Goal: Task Accomplishment & Management: Manage account settings

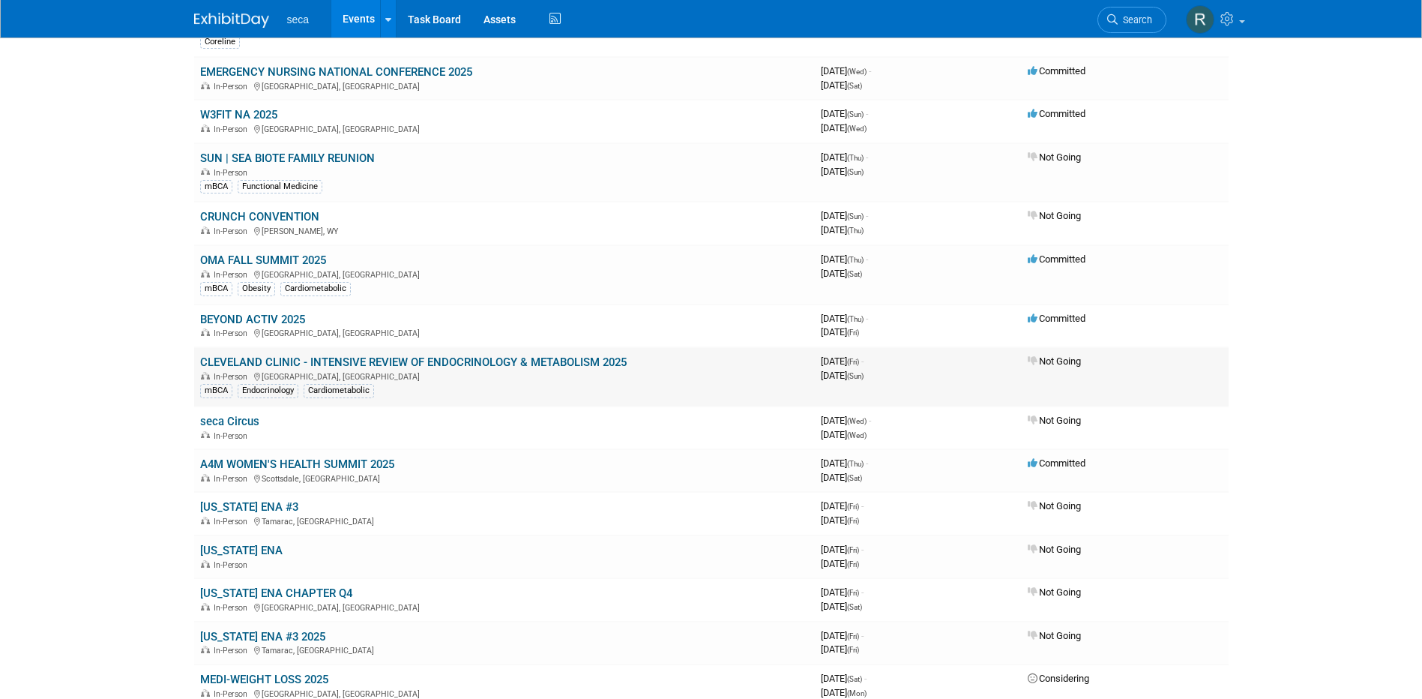
scroll to position [675, 0]
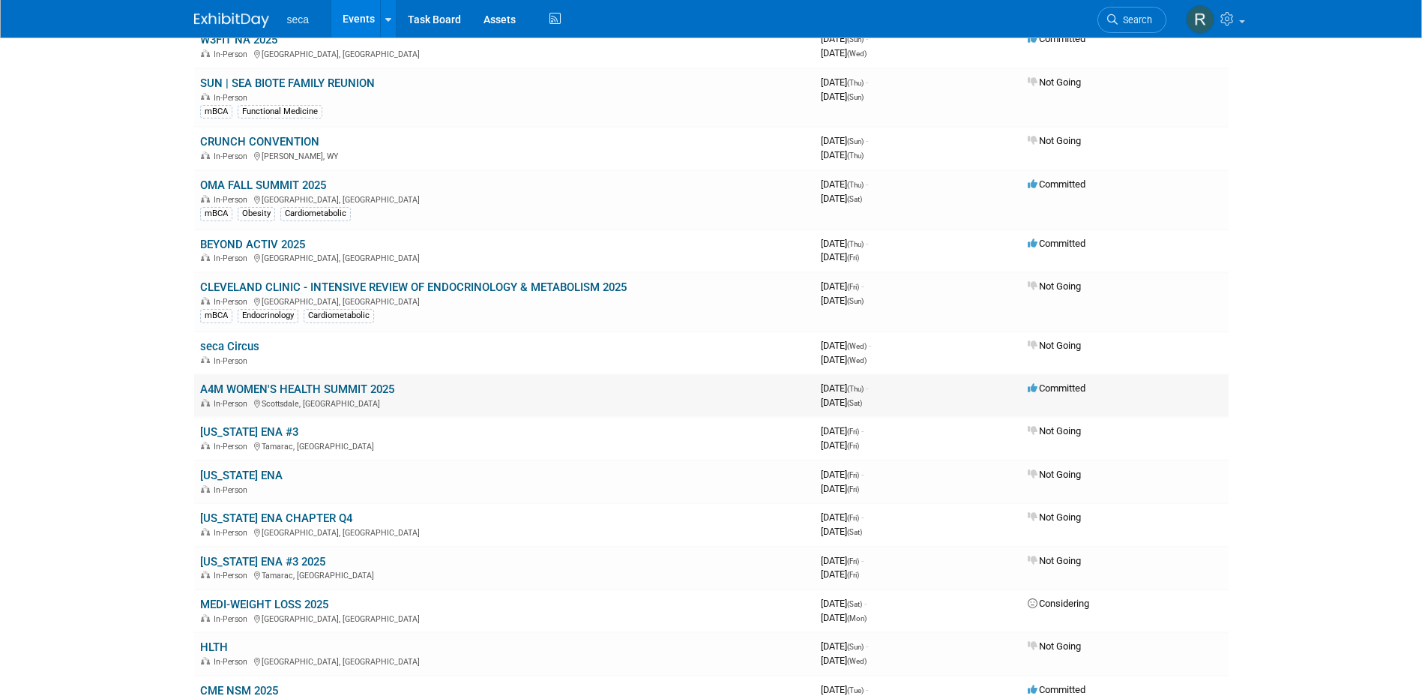
click at [335, 386] on link "A4M WOMEN'S HEALTH SUMMIT 2025" at bounding box center [297, 388] width 194 height 13
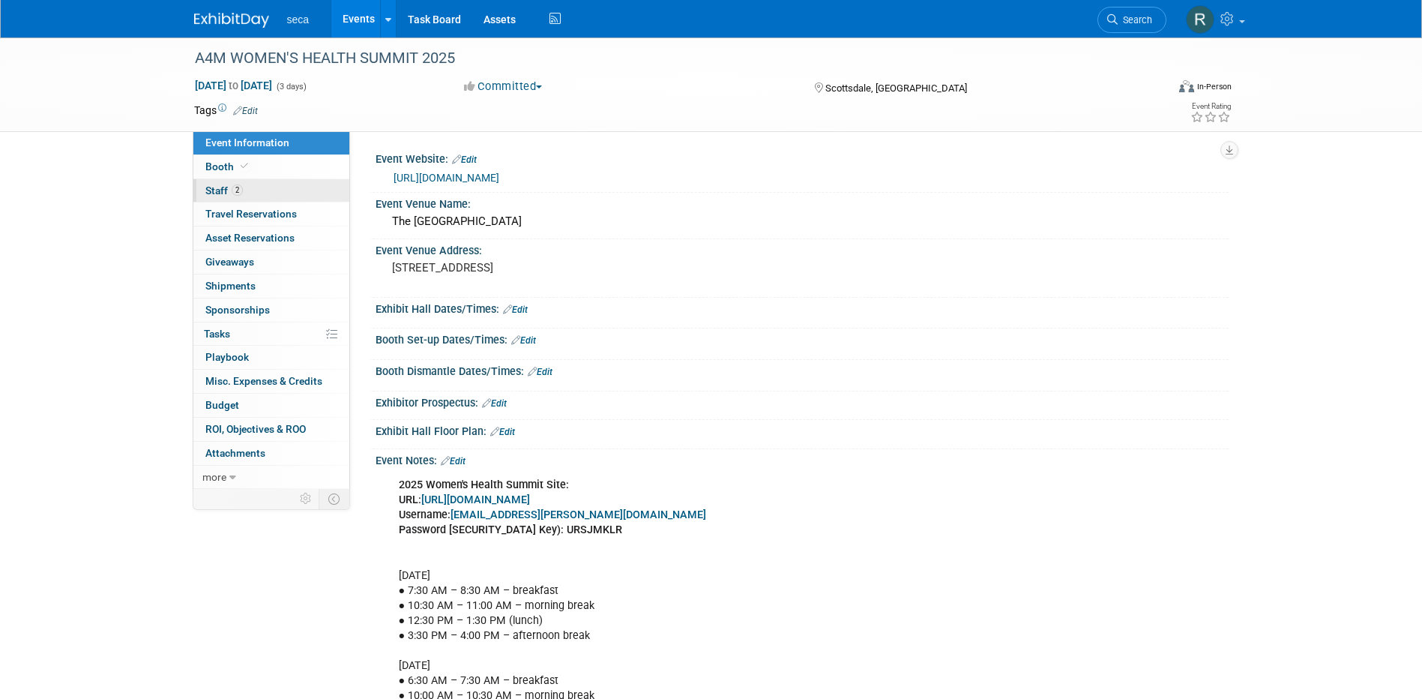
click at [223, 185] on span "Staff 2" at bounding box center [223, 190] width 37 height 12
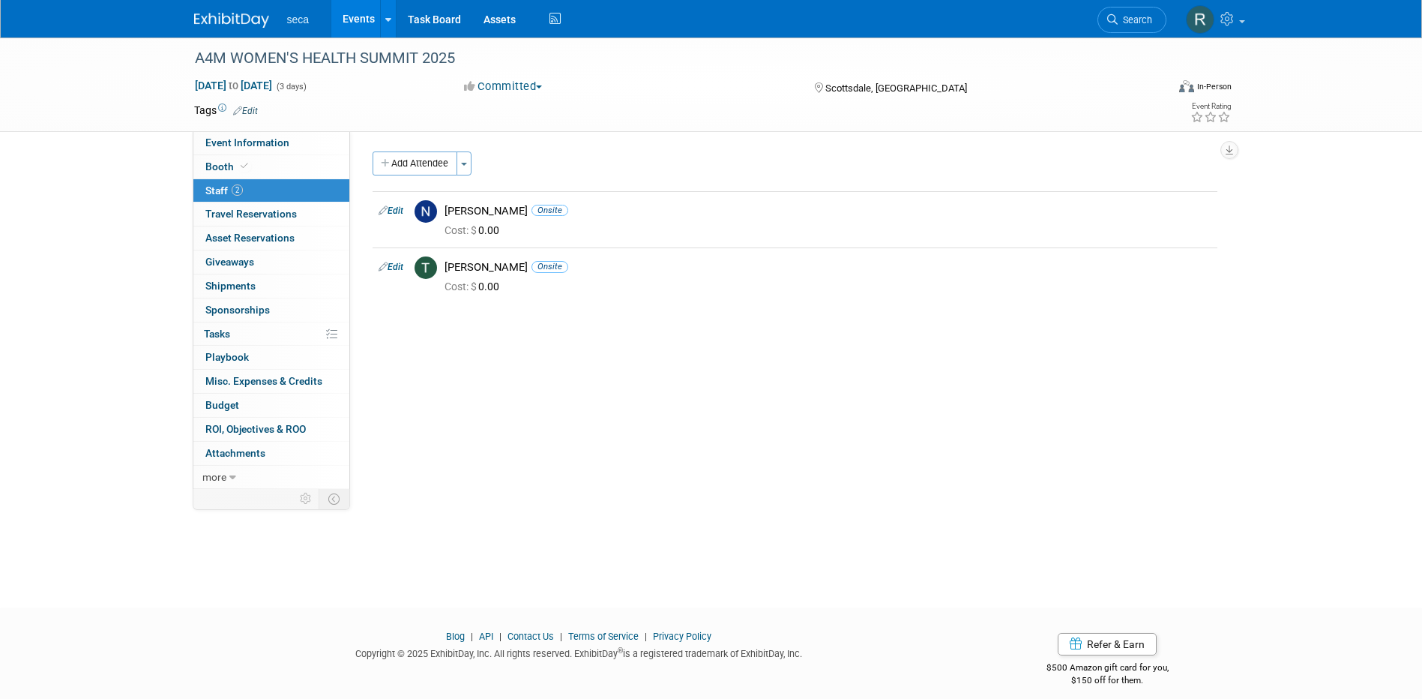
click at [425, 164] on button "Add Attendee" at bounding box center [415, 163] width 85 height 24
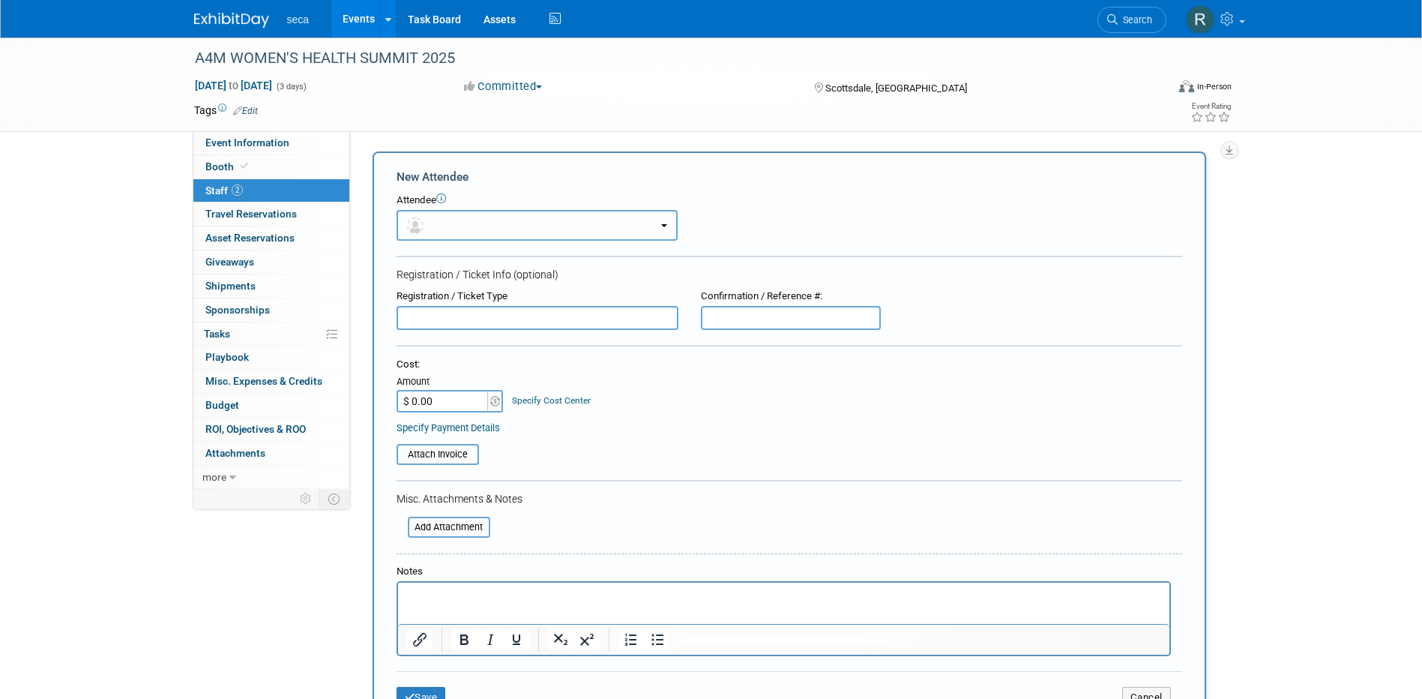
click at [458, 225] on button "button" at bounding box center [537, 225] width 281 height 31
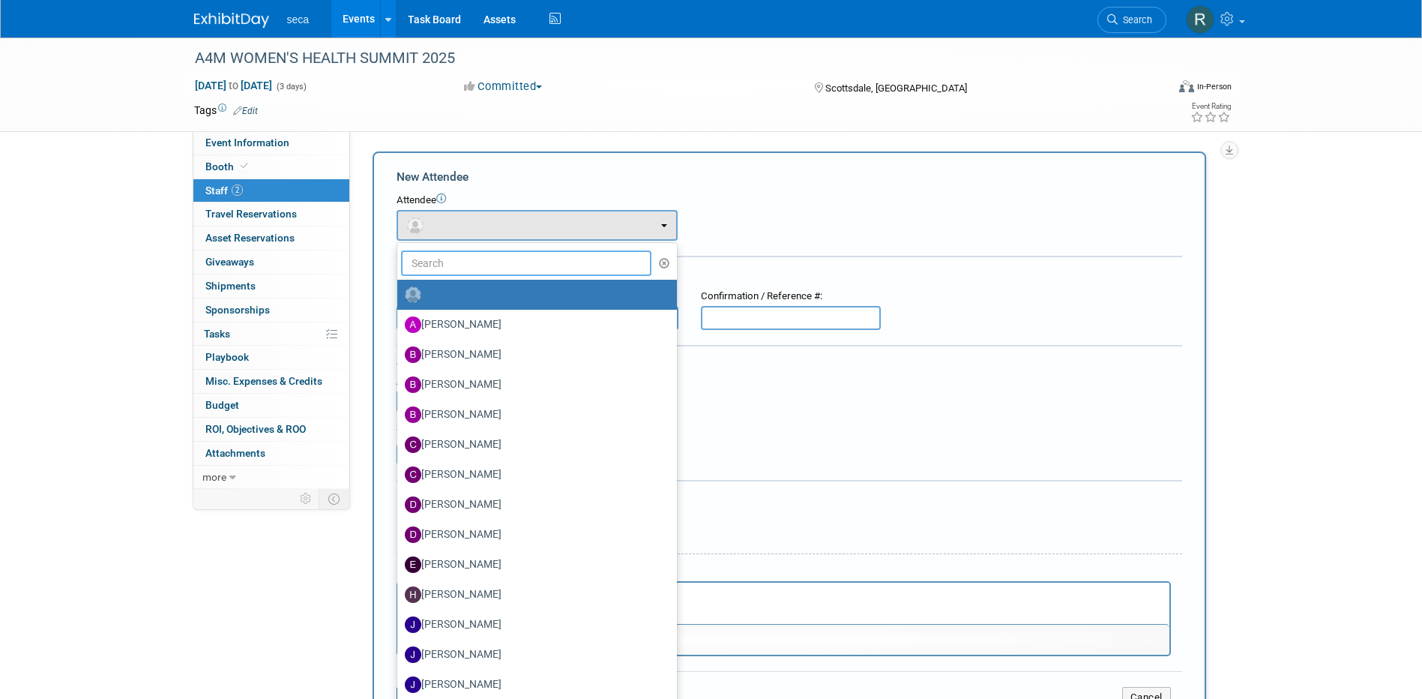
click at [463, 269] on input "text" at bounding box center [526, 262] width 251 height 25
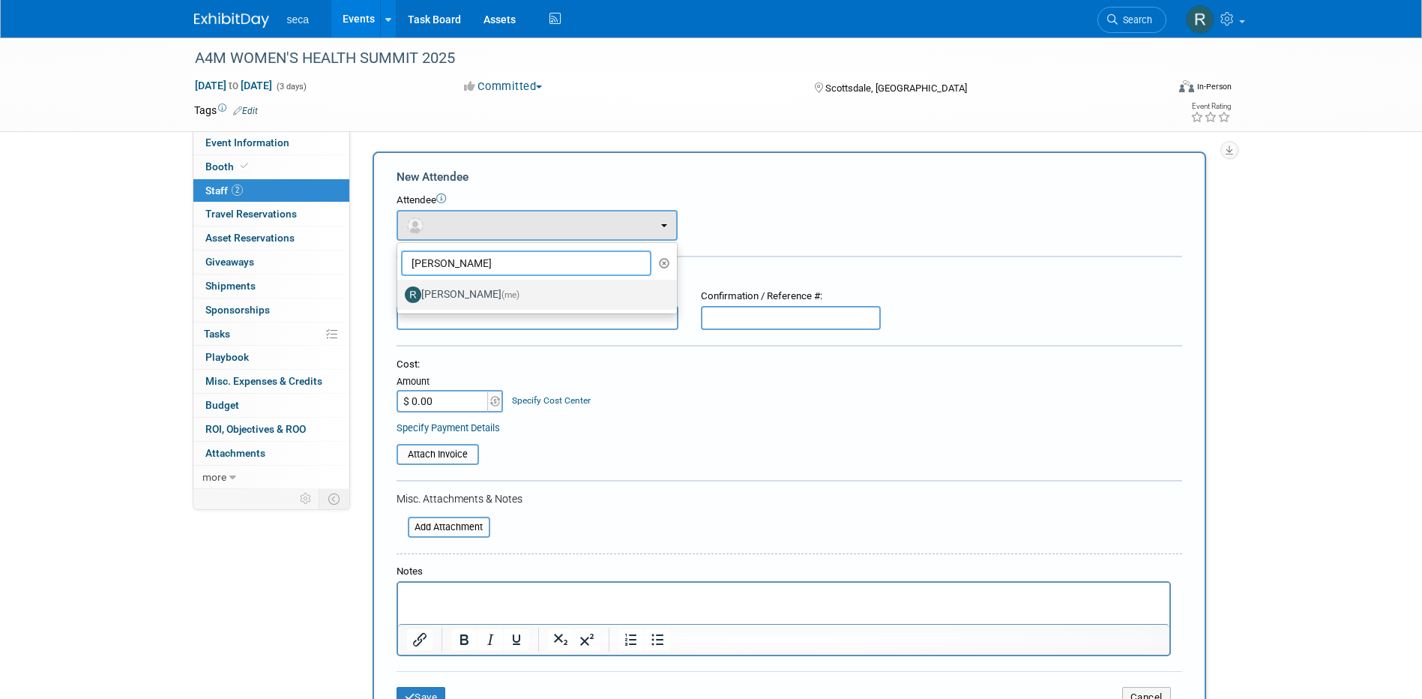
type input "Rachel"
click at [514, 286] on label "Rachel Jordan (me)" at bounding box center [533, 295] width 257 height 24
click at [400, 288] on input "Rachel Jordan (me)" at bounding box center [395, 293] width 10 height 10
select select "3932d096-6427-41d1-871b-9ff2abefdde3"
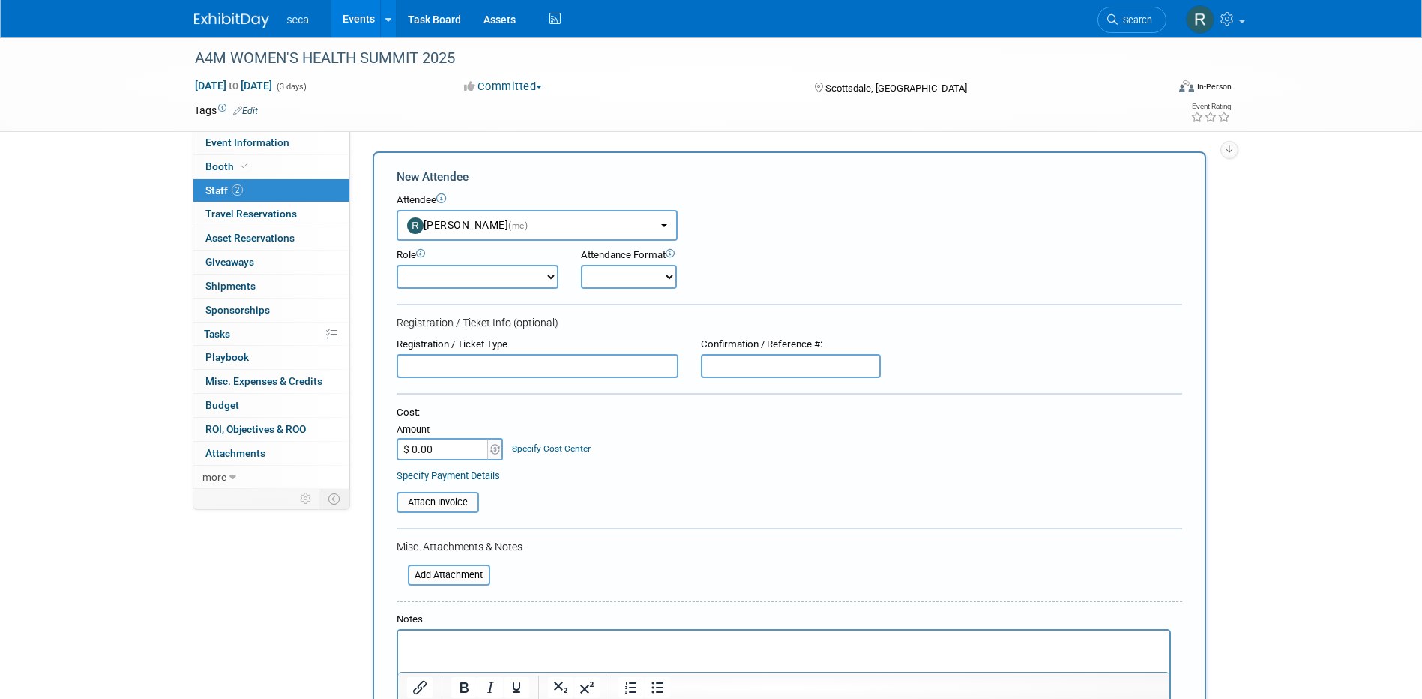
click at [532, 280] on select "Demonstrator Host Planner Presenter Sales Representative Set-up/Dismantle Crew …" at bounding box center [478, 277] width 162 height 24
click at [652, 309] on form "New Attendee Attendee <img src="https://www.exhibitday.com/Images/Unassigned-Us…" at bounding box center [790, 468] width 786 height 598
click at [628, 274] on select "Onsite Remote" at bounding box center [629, 277] width 96 height 24
select select "1"
click at [581, 265] on select "Onsite Remote" at bounding box center [629, 277] width 96 height 24
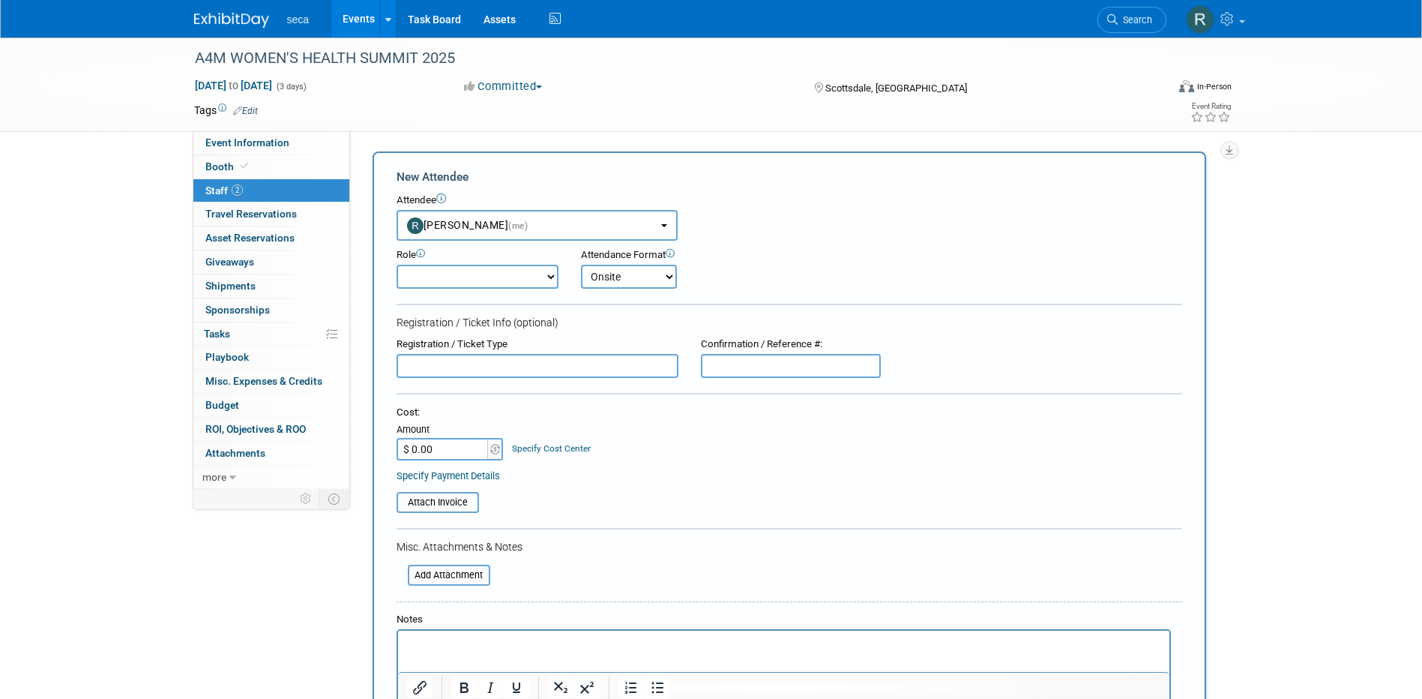
click at [764, 249] on div "Attendance Format Onsite Remote" at bounding box center [671, 268] width 202 height 40
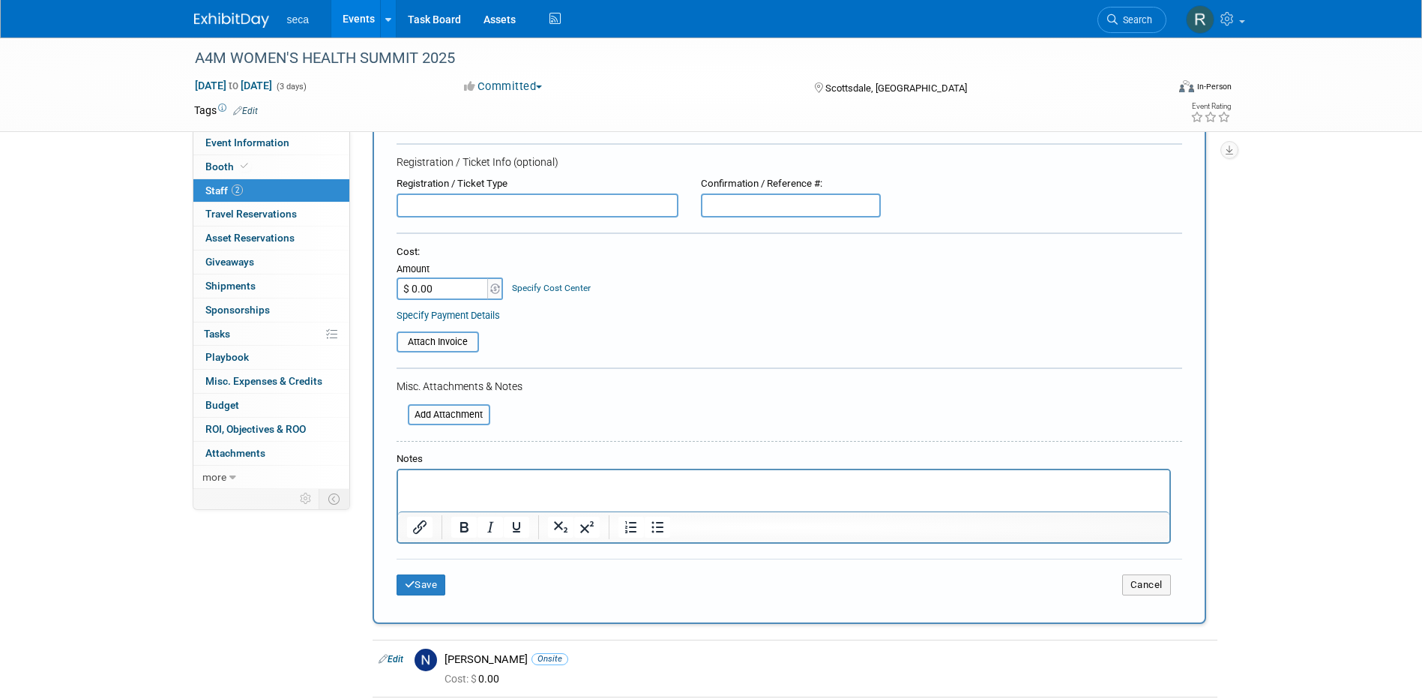
scroll to position [150, 0]
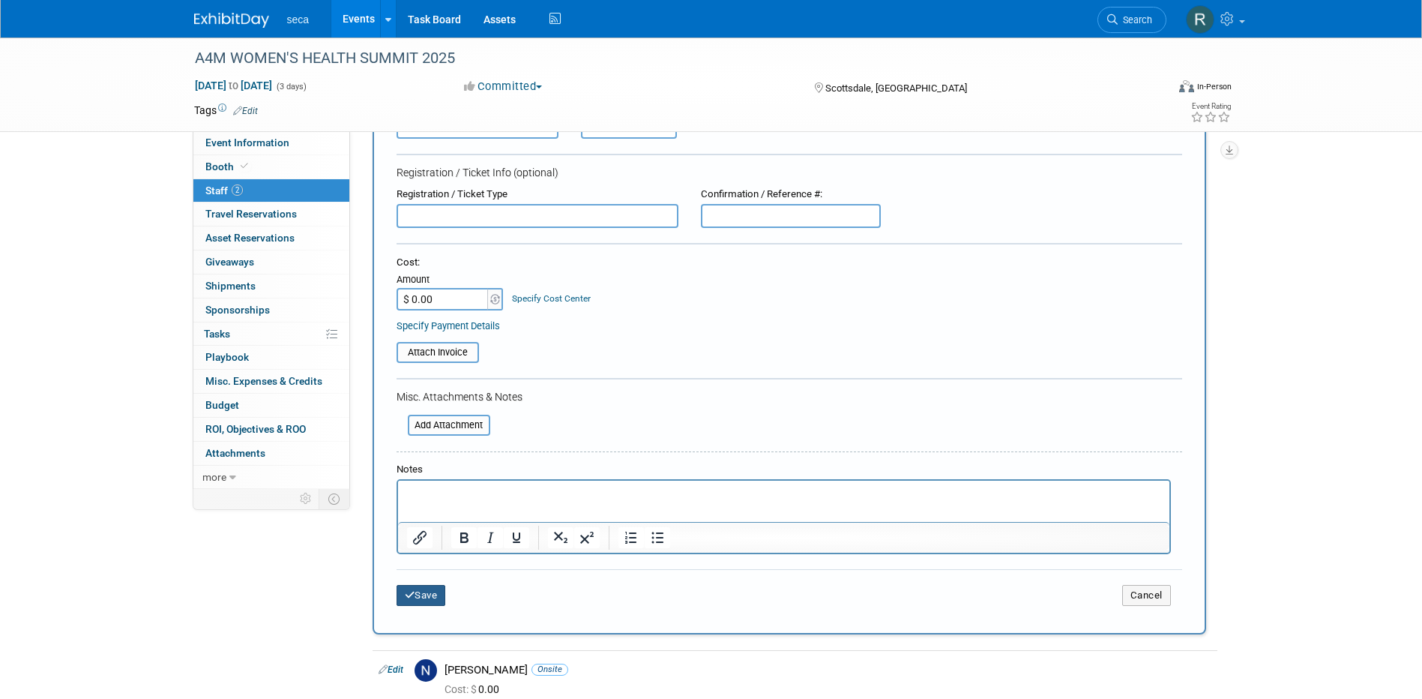
click at [424, 601] on button "Save" at bounding box center [421, 595] width 49 height 21
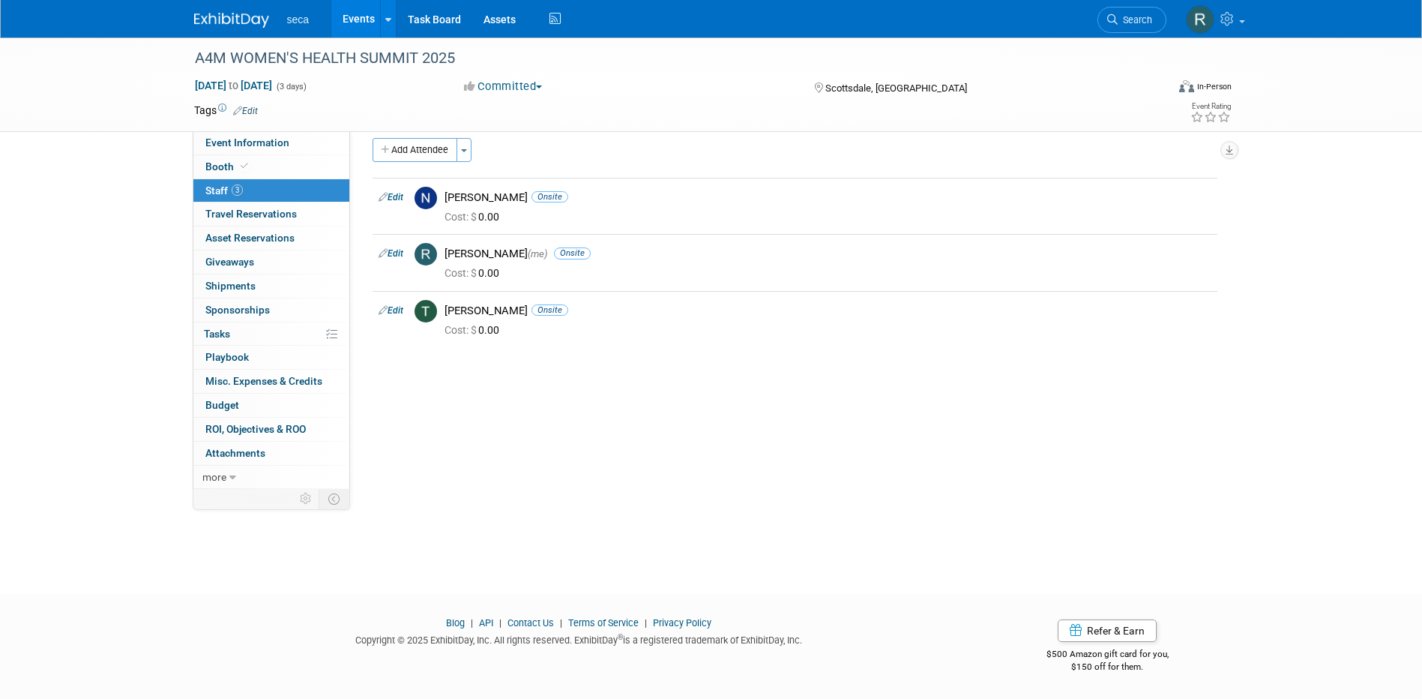
scroll to position [0, 0]
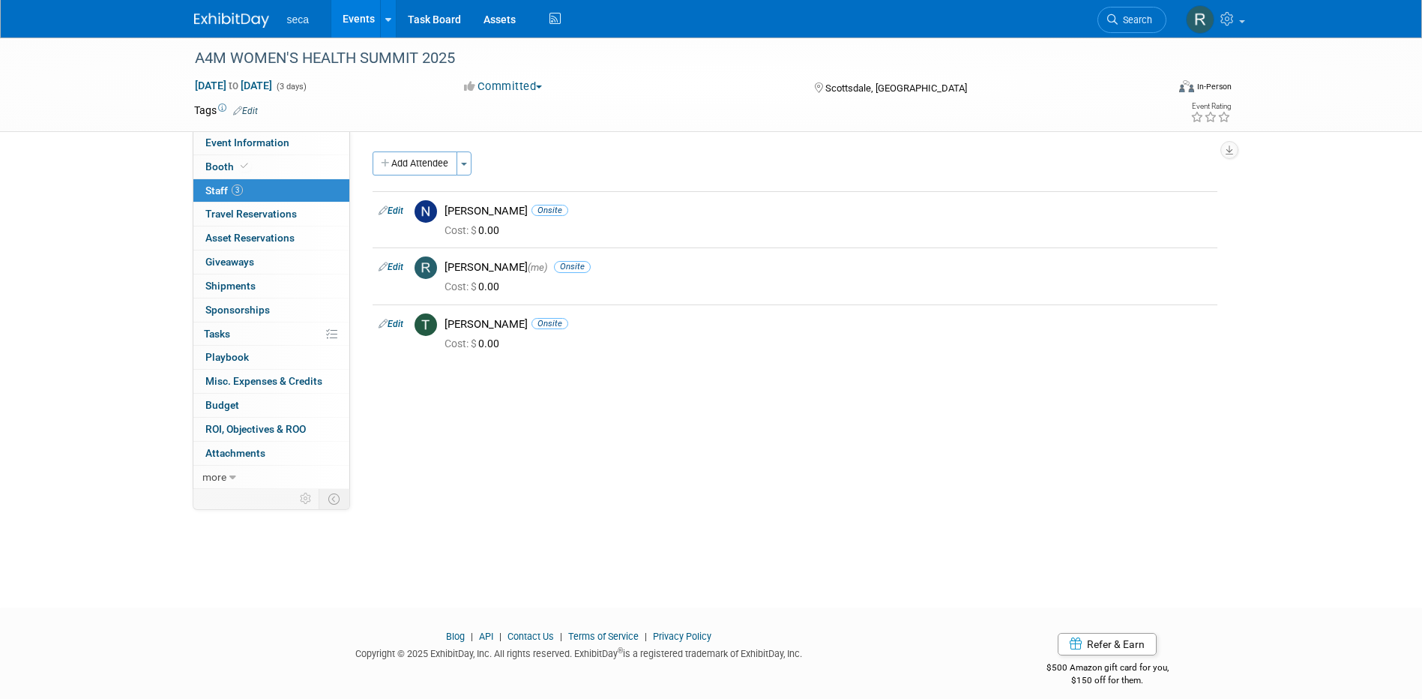
click at [223, 189] on span "Staff 3" at bounding box center [223, 190] width 37 height 12
click at [227, 169] on span "Booth" at bounding box center [228, 166] width 46 height 12
